Goal: Task Accomplishment & Management: Complete application form

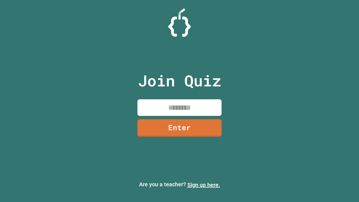
click at [204, 185] on link "Sign up here." at bounding box center [203, 184] width 33 height 7
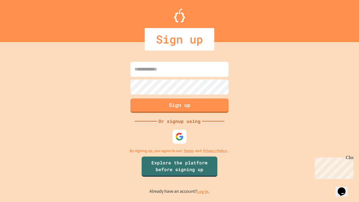
click at [204, 191] on link "Log in." at bounding box center [203, 191] width 13 height 6
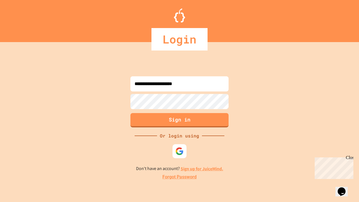
type input "**********"
